Goal: Find specific page/section

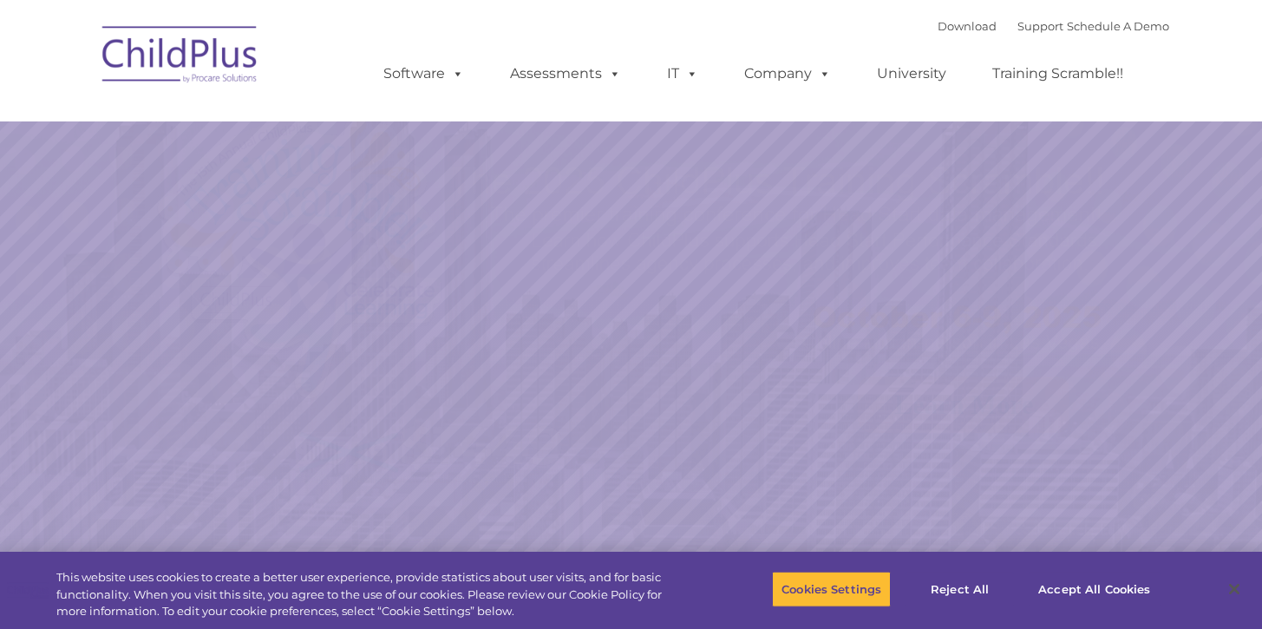
select select "MEDIUM"
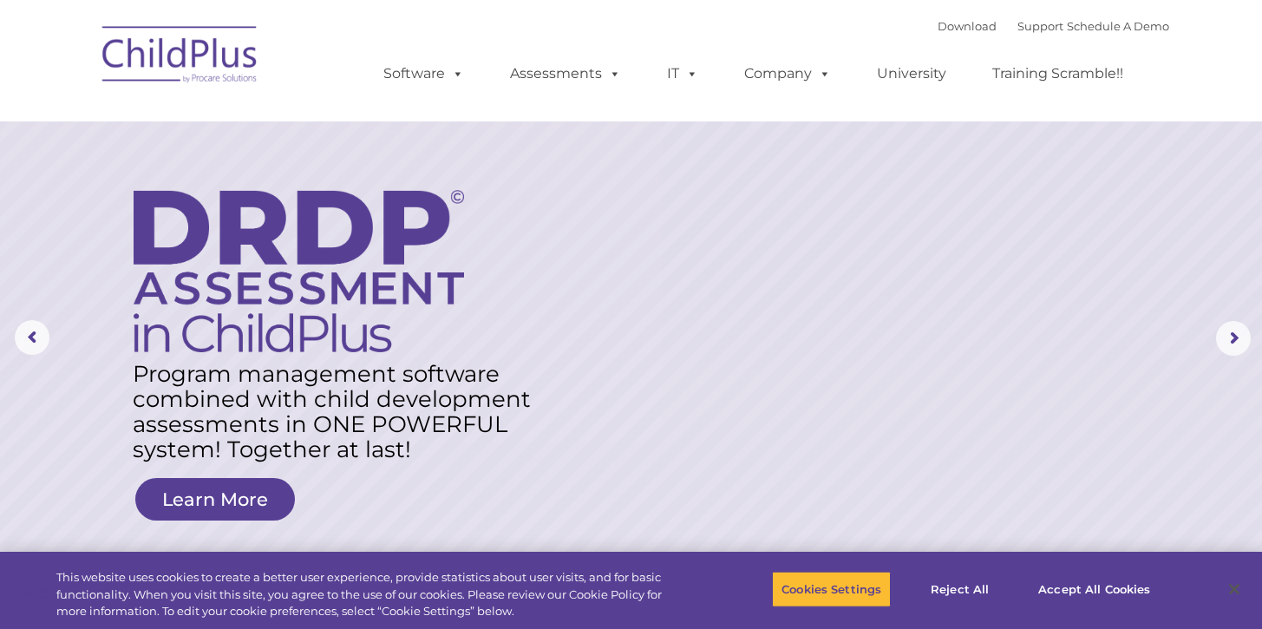
click at [200, 49] on img at bounding box center [181, 57] width 174 height 87
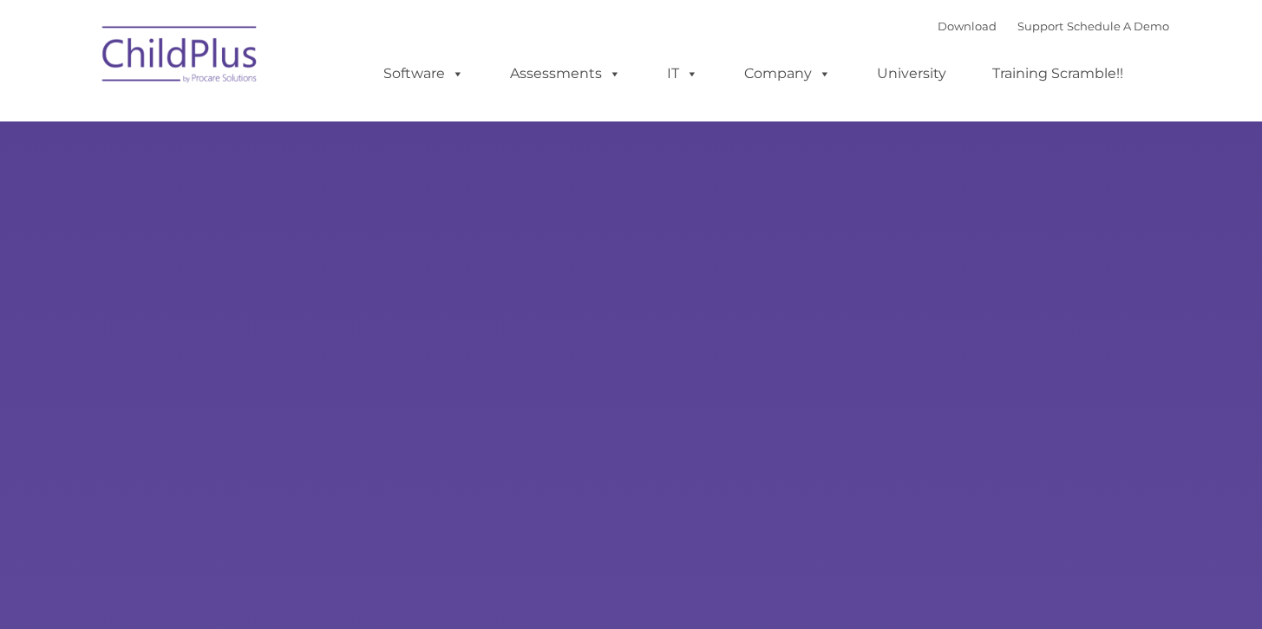
type input ""
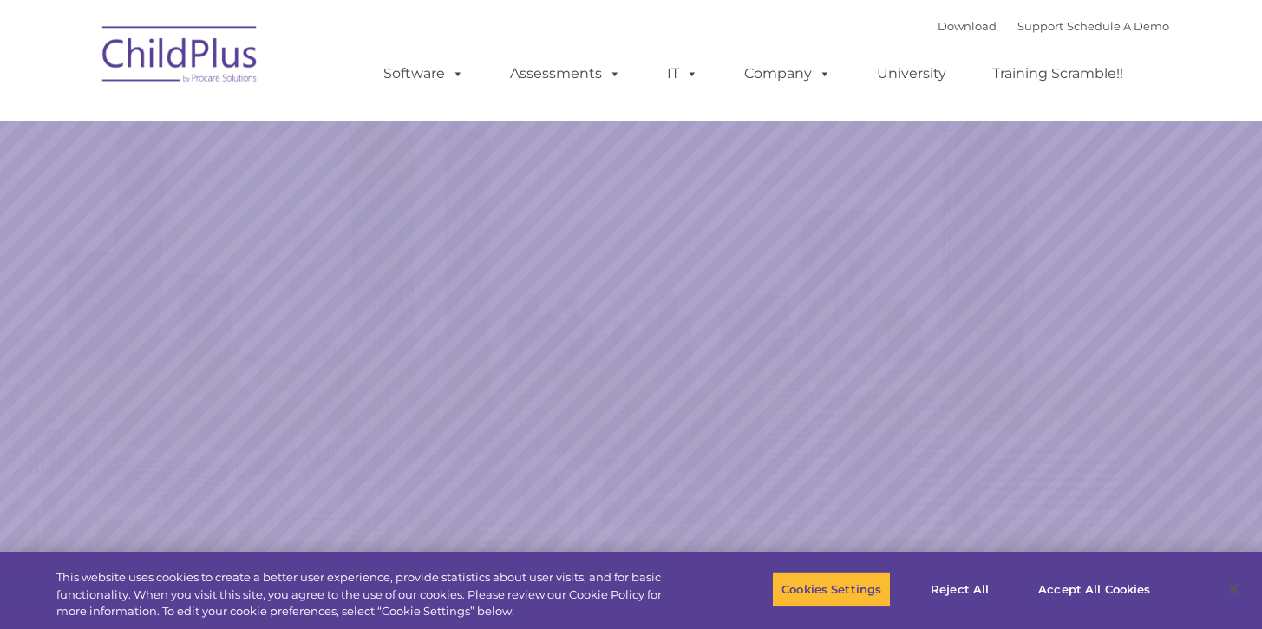
select select "MEDIUM"
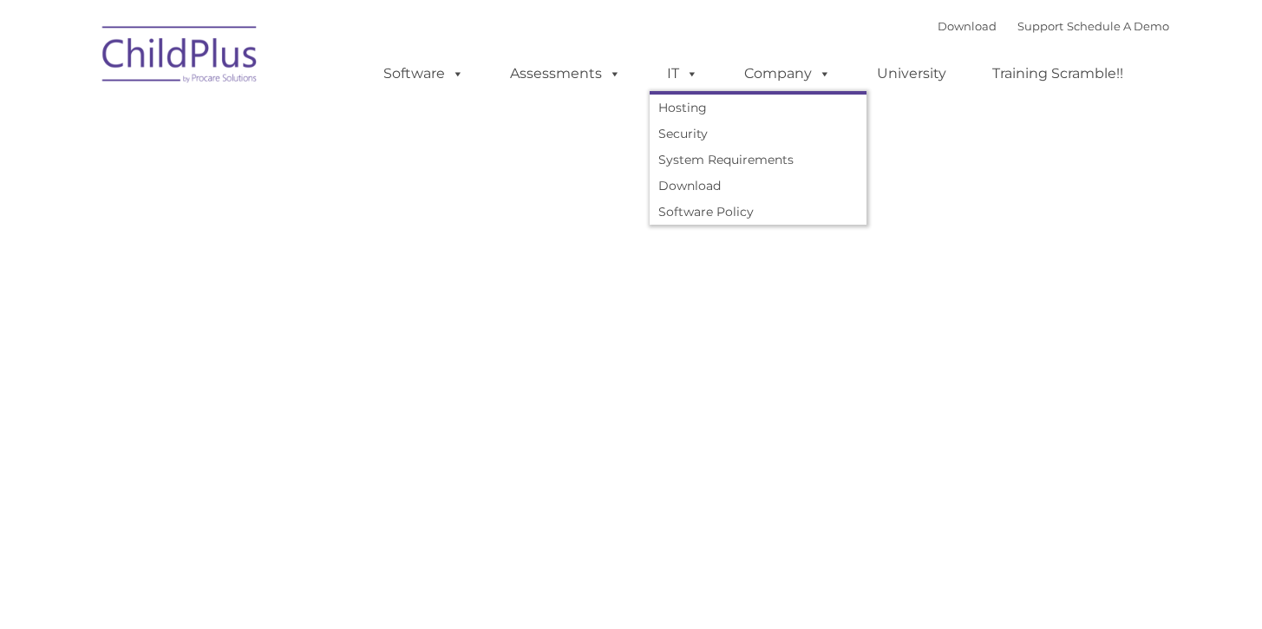
type input ""
